Goal: Task Accomplishment & Management: Use online tool/utility

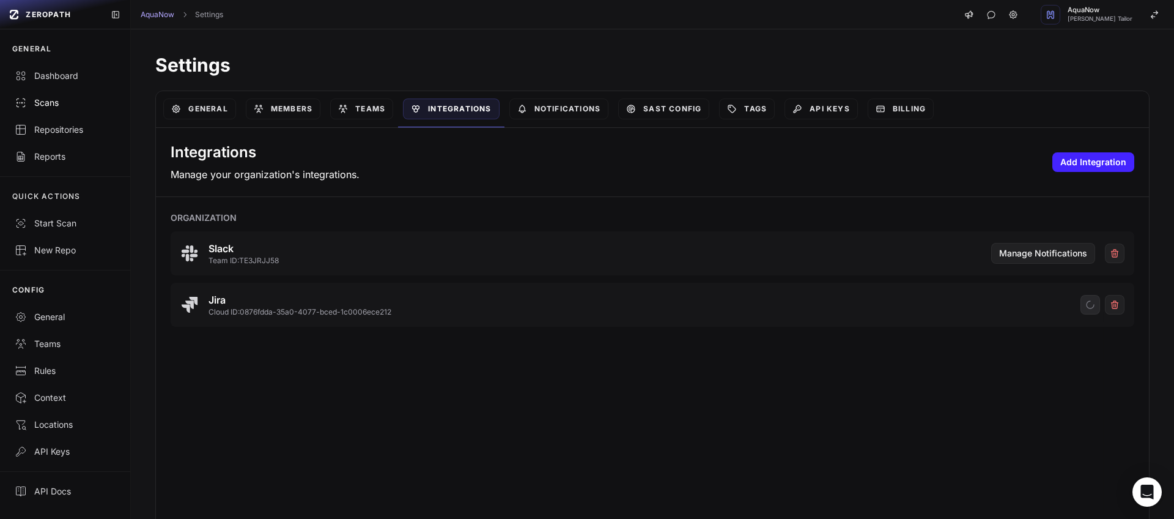
click at [62, 109] on link "Scans" at bounding box center [65, 102] width 130 height 27
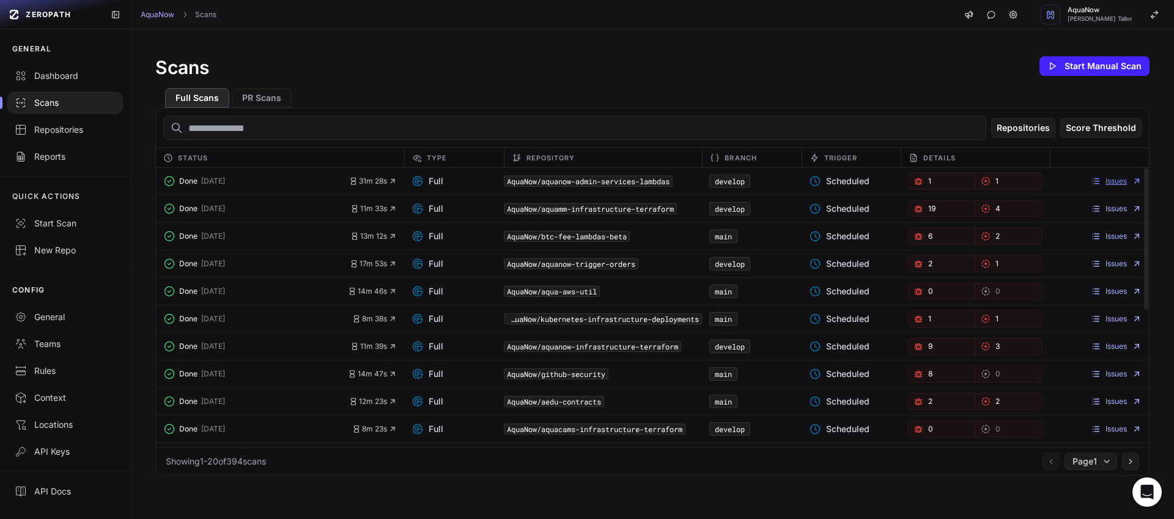
click at [1117, 185] on link "Issues" at bounding box center [1116, 181] width 51 height 10
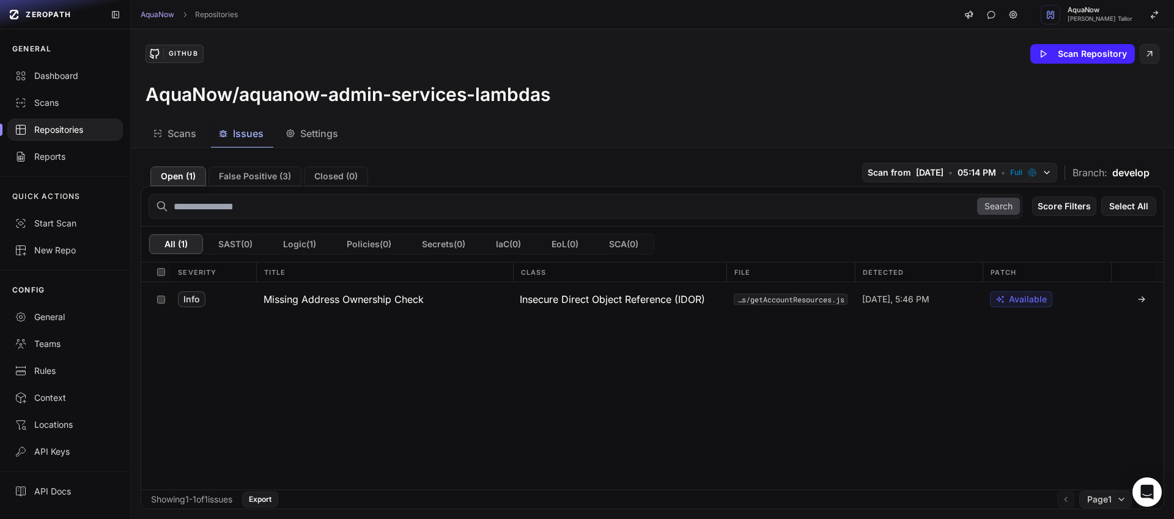
click at [480, 131] on div "Scans Issues Settings" at bounding box center [638, 134] width 1014 height 28
click at [474, 298] on button "Missing Address Ownership Check" at bounding box center [384, 299] width 257 height 34
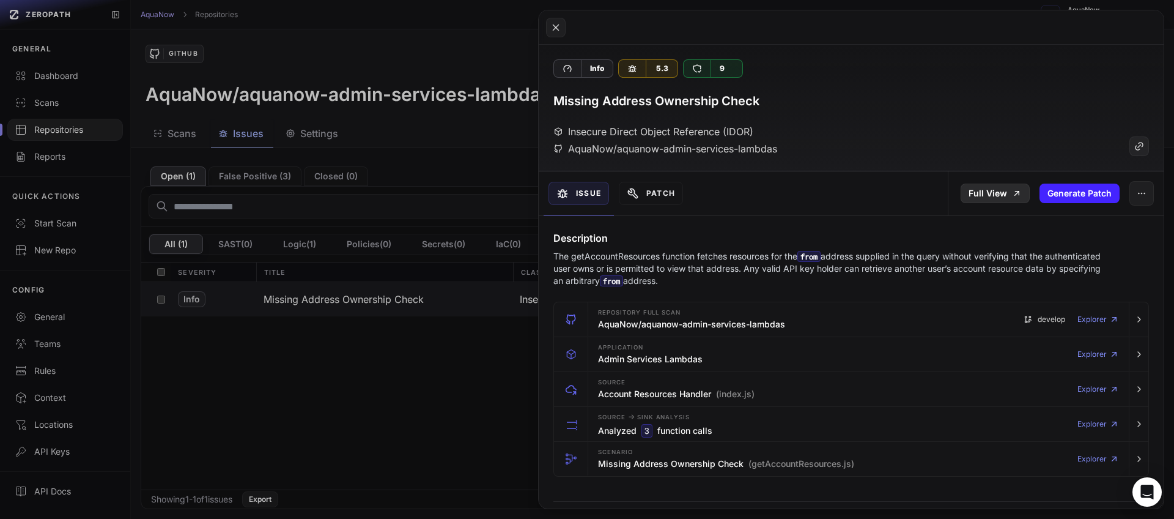
click at [976, 193] on link "Full View" at bounding box center [995, 193] width 69 height 20
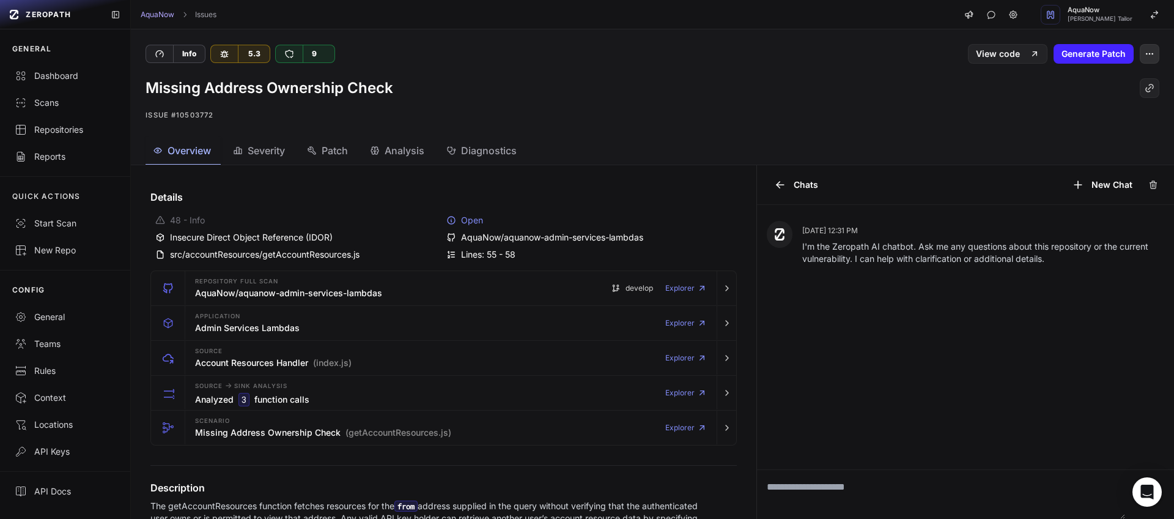
click at [1147, 56] on button "button" at bounding box center [1150, 54] width 20 height 20
click at [1092, 114] on div "Export to Jira" at bounding box center [1082, 112] width 131 height 29
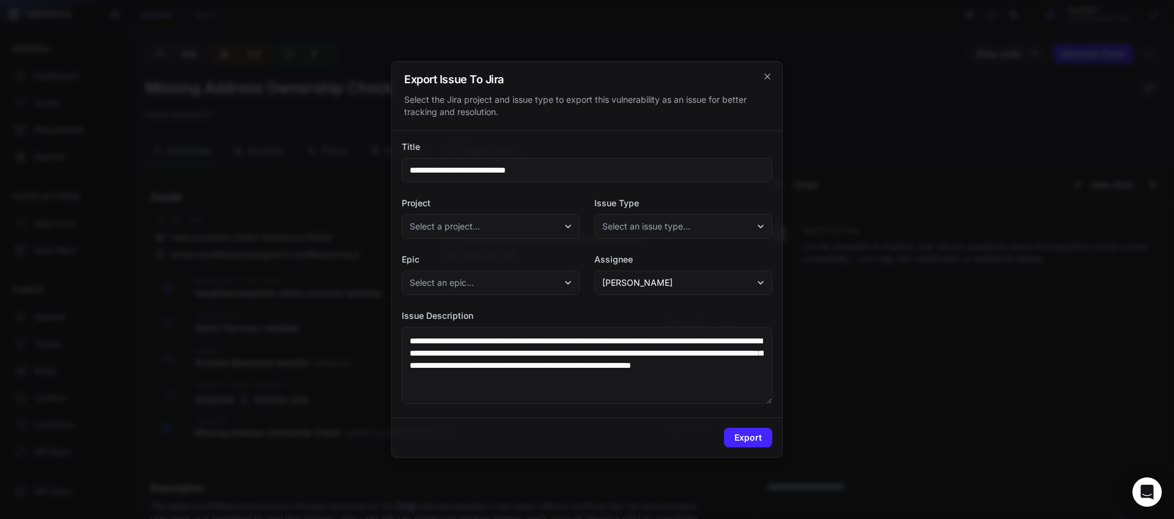
click at [564, 231] on button "Select a project..." at bounding box center [491, 226] width 178 height 24
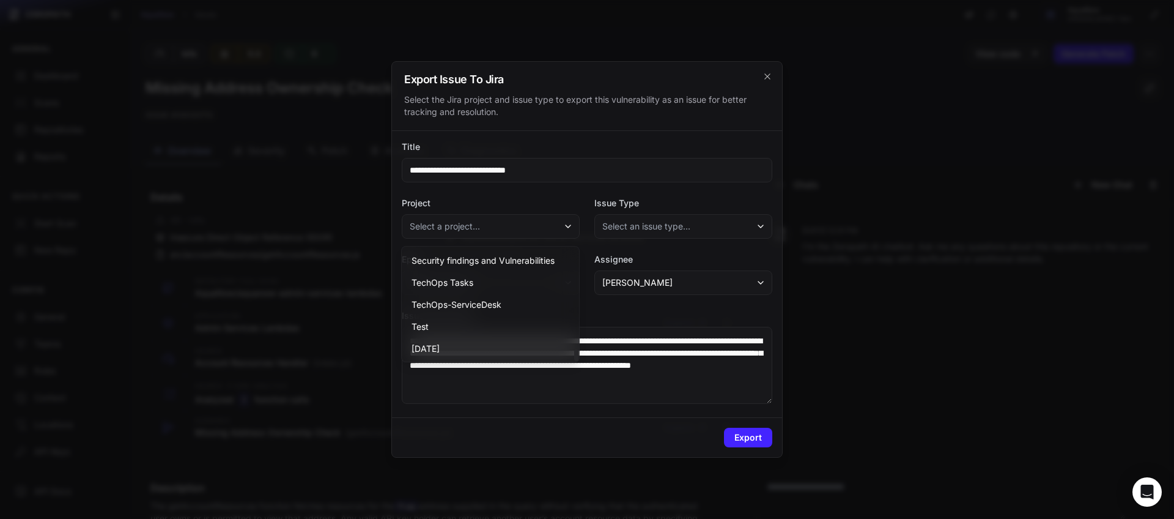
scroll to position [969, 0]
click at [502, 267] on div "Security findings and Vulnerabilities" at bounding box center [490, 260] width 172 height 22
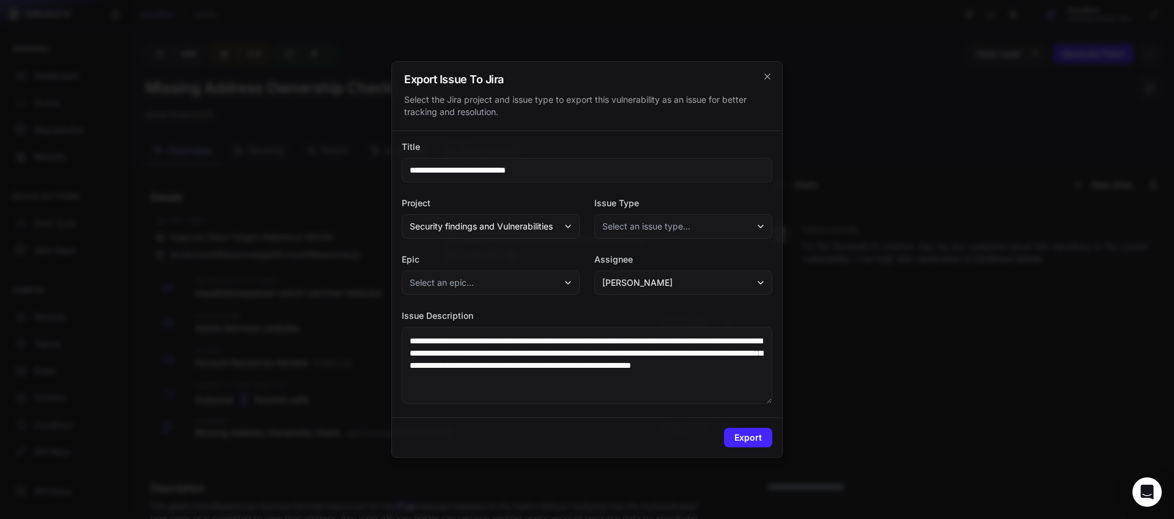
click at [661, 218] on button "Select an issue type..." at bounding box center [683, 226] width 178 height 24
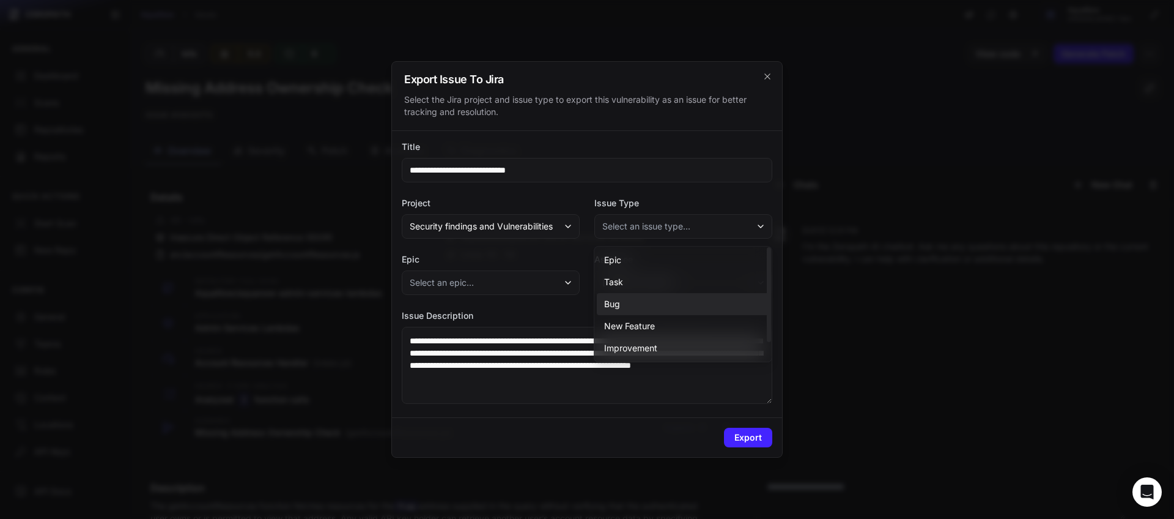
click at [623, 302] on div "Bug" at bounding box center [683, 304] width 172 height 22
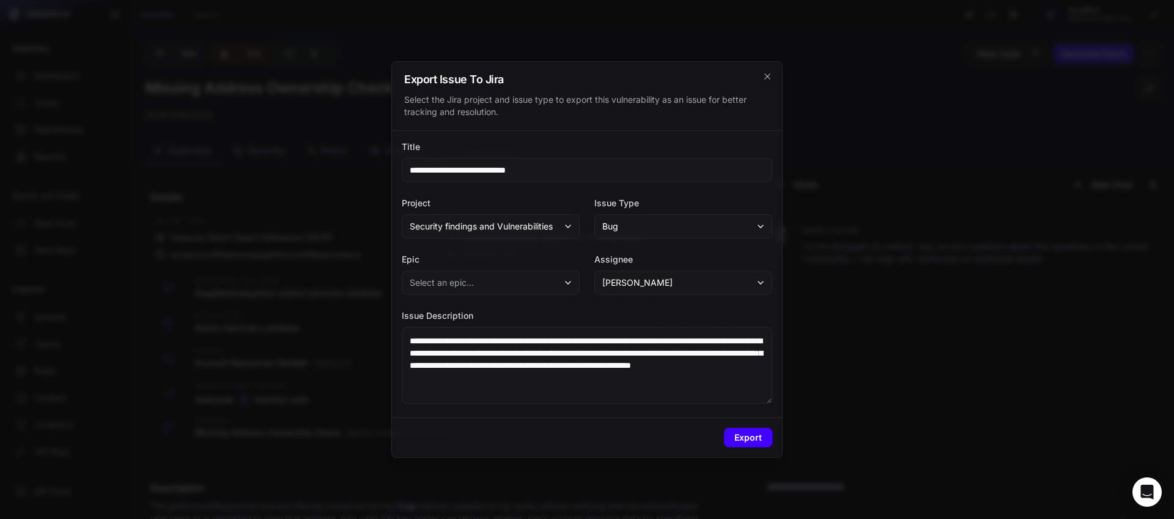
click at [744, 437] on button "Export" at bounding box center [748, 438] width 48 height 20
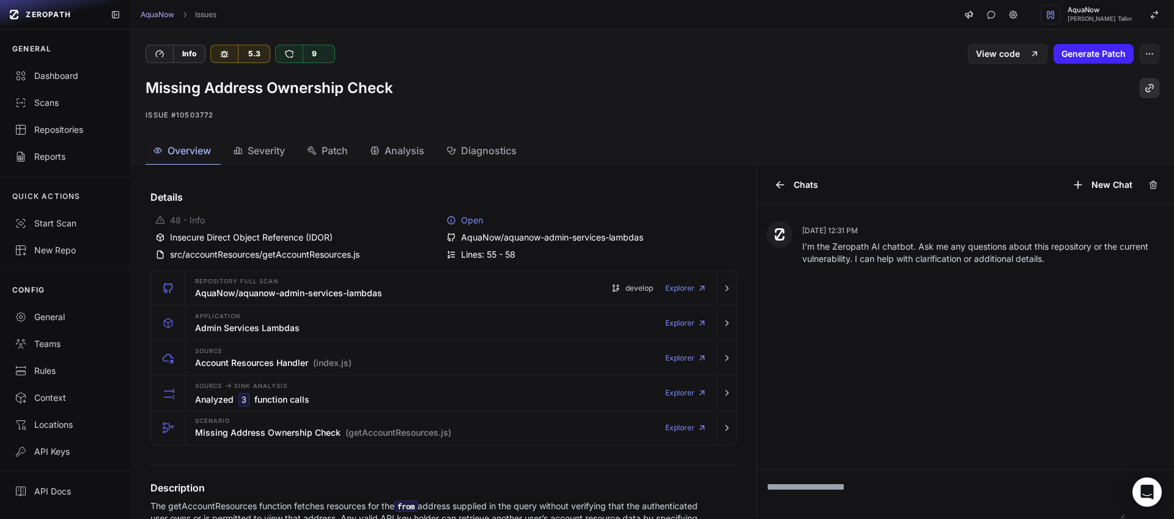
click at [1146, 91] on button at bounding box center [1150, 88] width 20 height 20
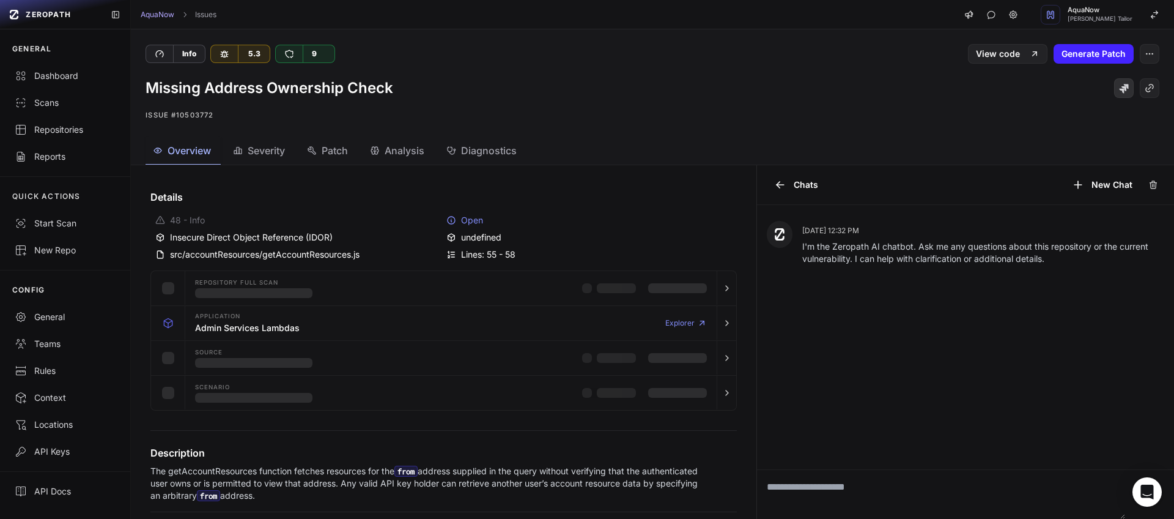
click at [1120, 87] on icon at bounding box center [1124, 88] width 9 height 9
